Goal: Browse casually

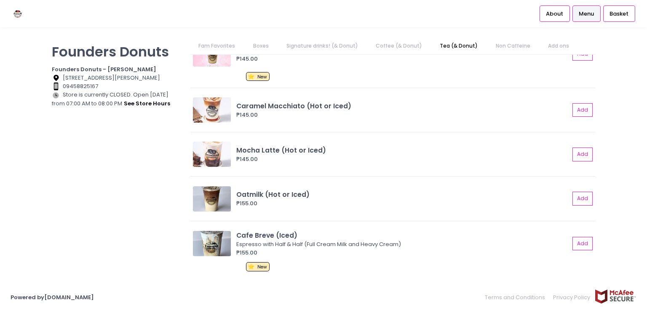
scroll to position [1095, 0]
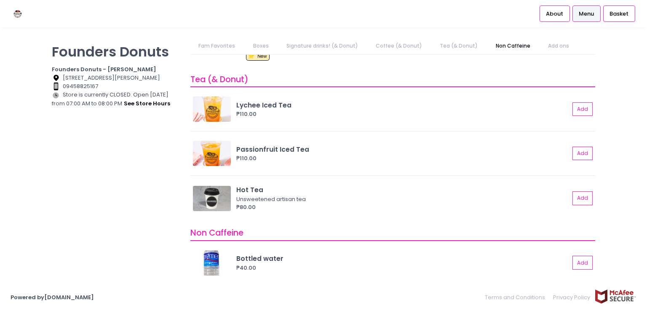
click at [26, 12] on div at bounding box center [23, 13] width 25 height 27
click at [22, 13] on img at bounding box center [18, 13] width 15 height 15
